Goal: Navigation & Orientation: Find specific page/section

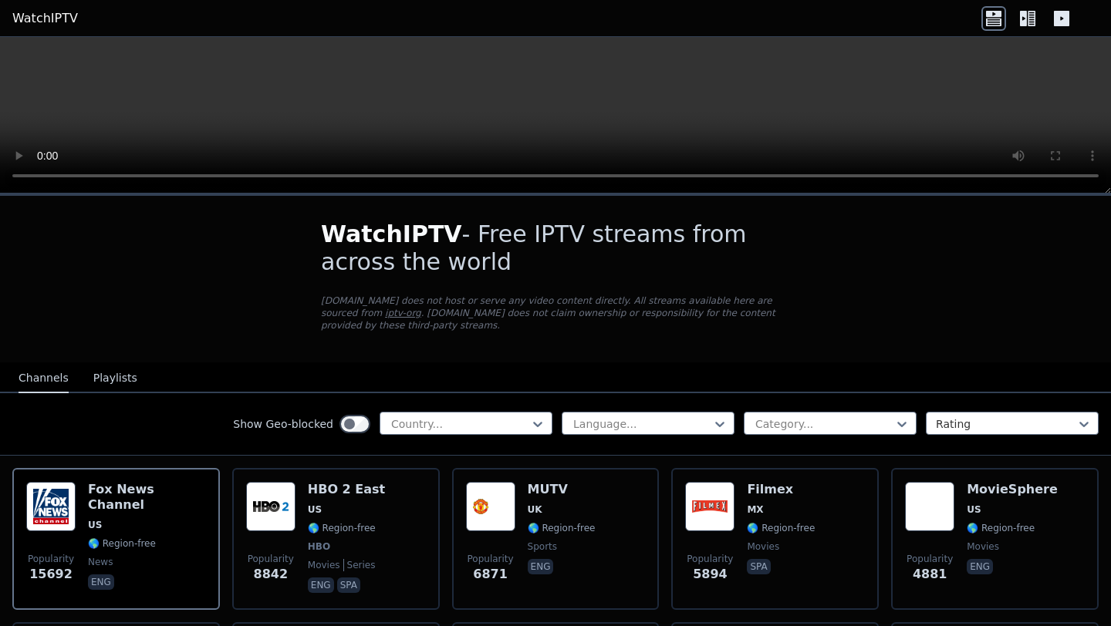
scroll to position [94, 0]
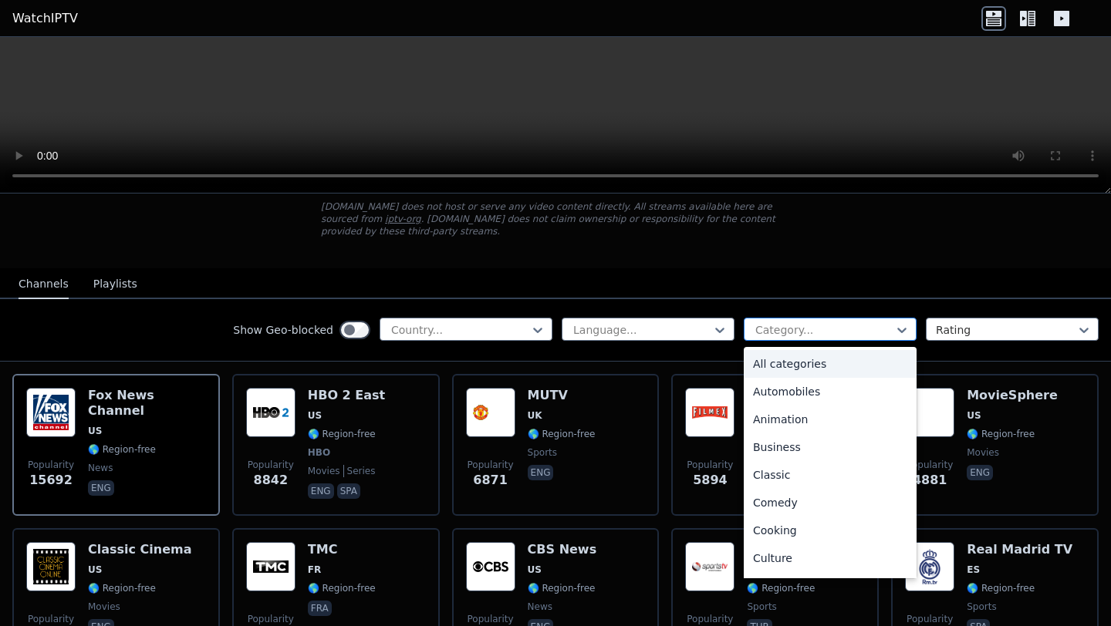
click at [800, 322] on div at bounding box center [824, 329] width 140 height 15
click at [772, 468] on div "Classic" at bounding box center [830, 475] width 173 height 28
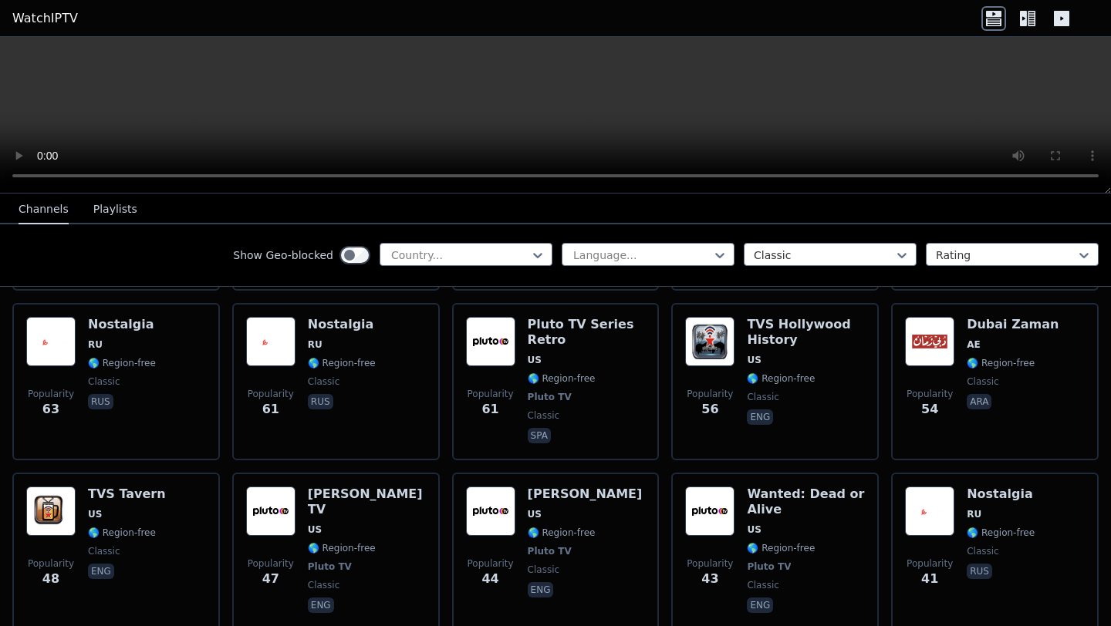
scroll to position [946, 0]
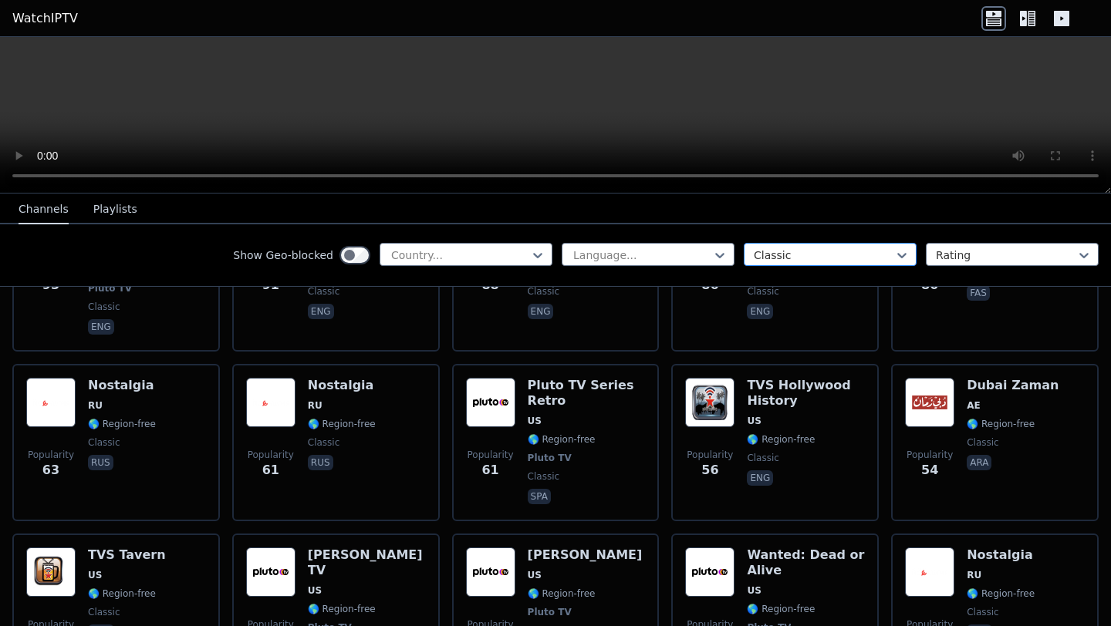
click at [811, 259] on div at bounding box center [824, 255] width 140 height 15
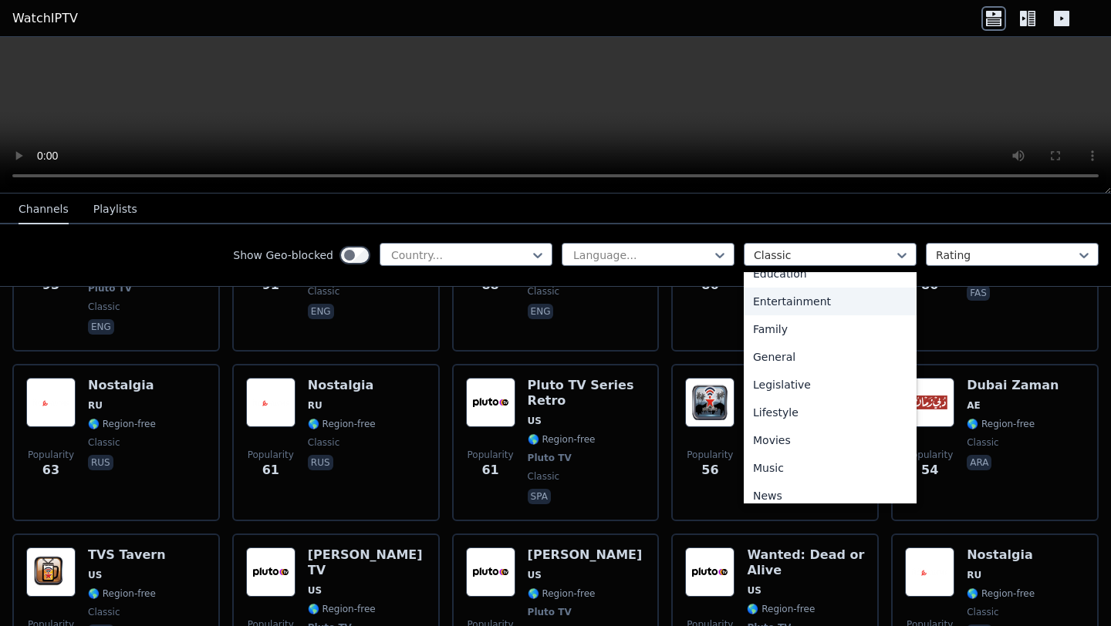
scroll to position [0, 0]
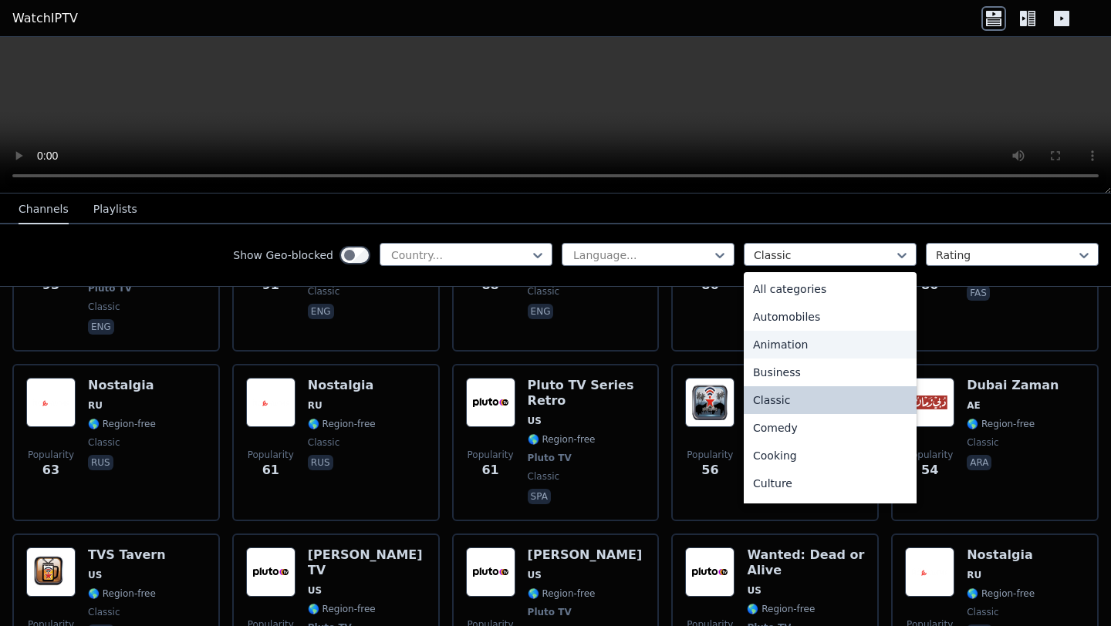
click at [785, 344] on div "Animation" at bounding box center [830, 345] width 173 height 28
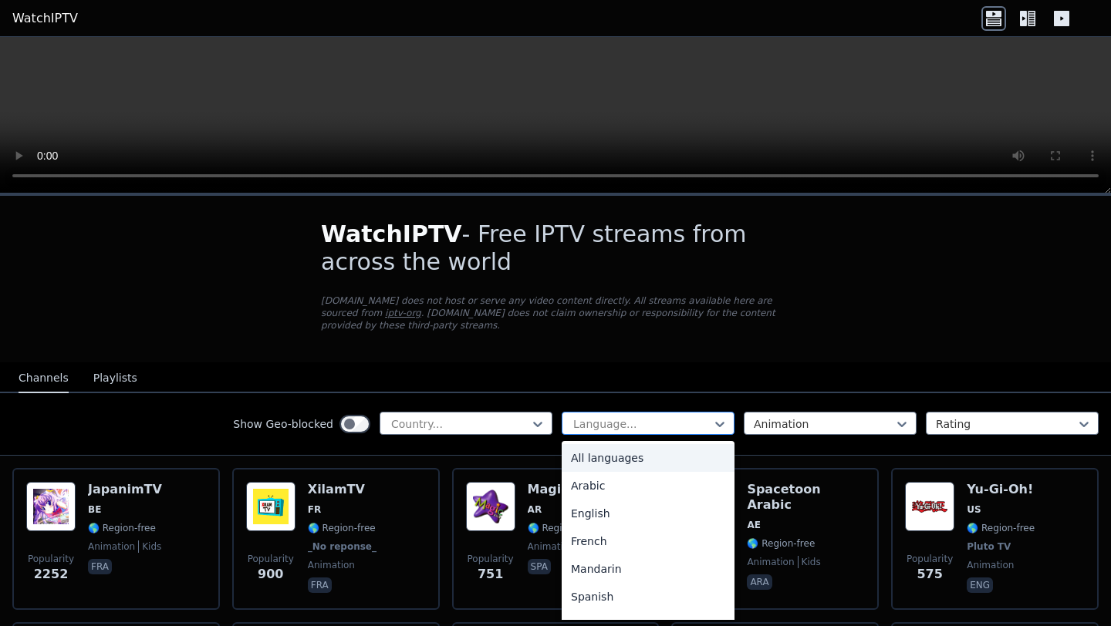
click at [605, 430] on div at bounding box center [642, 423] width 140 height 15
click at [597, 531] on div "French" at bounding box center [648, 542] width 173 height 28
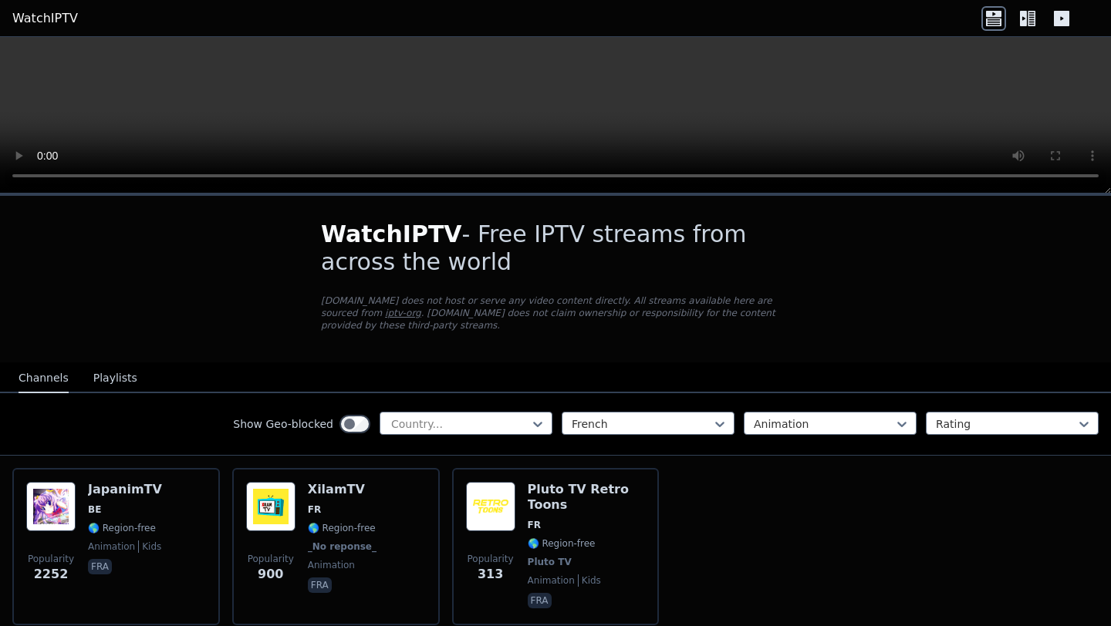
click at [126, 385] on button "Playlists" at bounding box center [115, 378] width 44 height 29
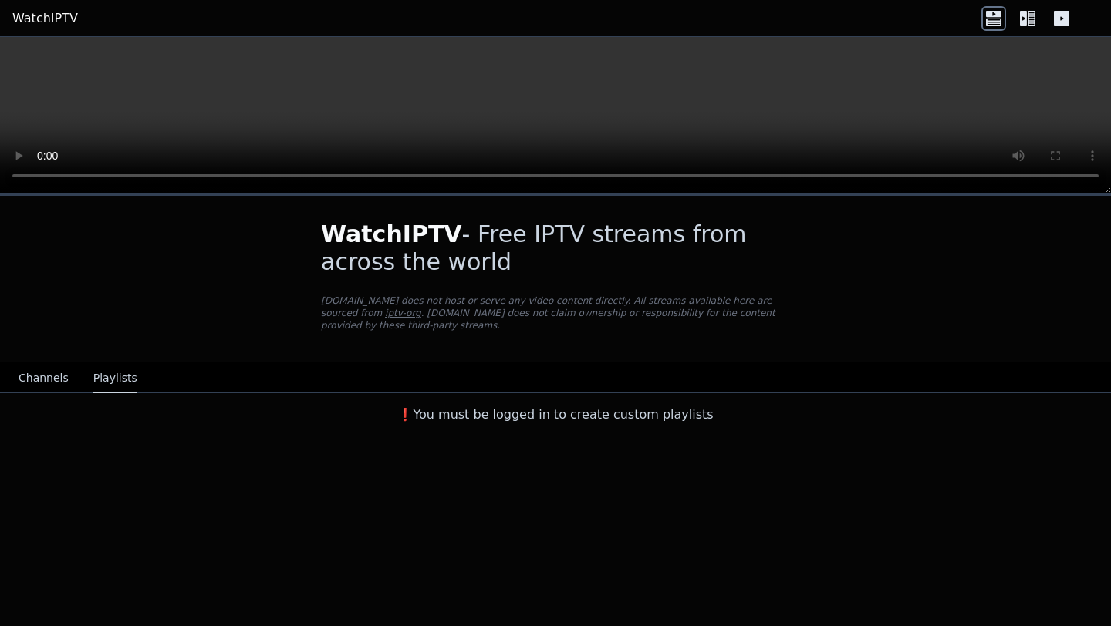
click at [54, 383] on button "Channels" at bounding box center [44, 378] width 50 height 29
